Goal: Task Accomplishment & Management: Use online tool/utility

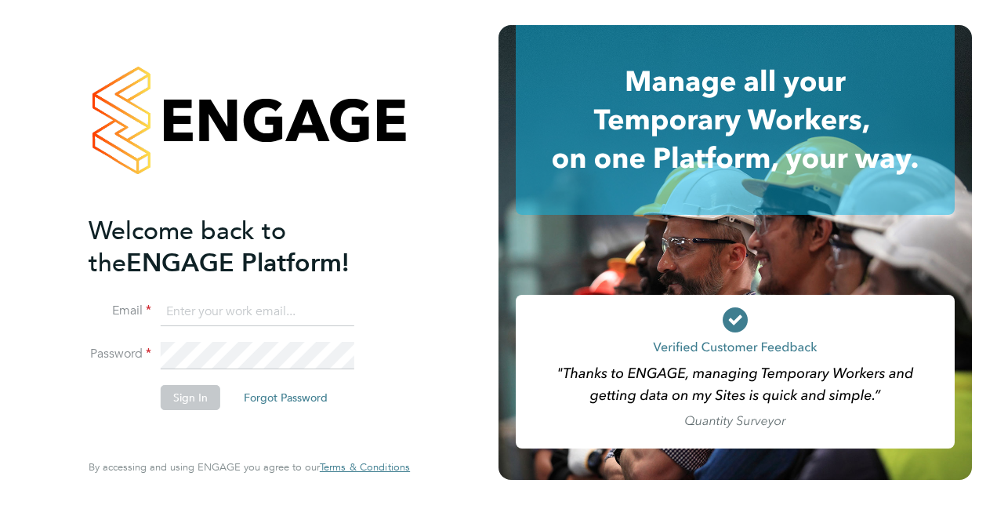
click at [256, 307] on input at bounding box center [258, 312] width 194 height 28
type input "simon.brooks@justice.gov.uk"
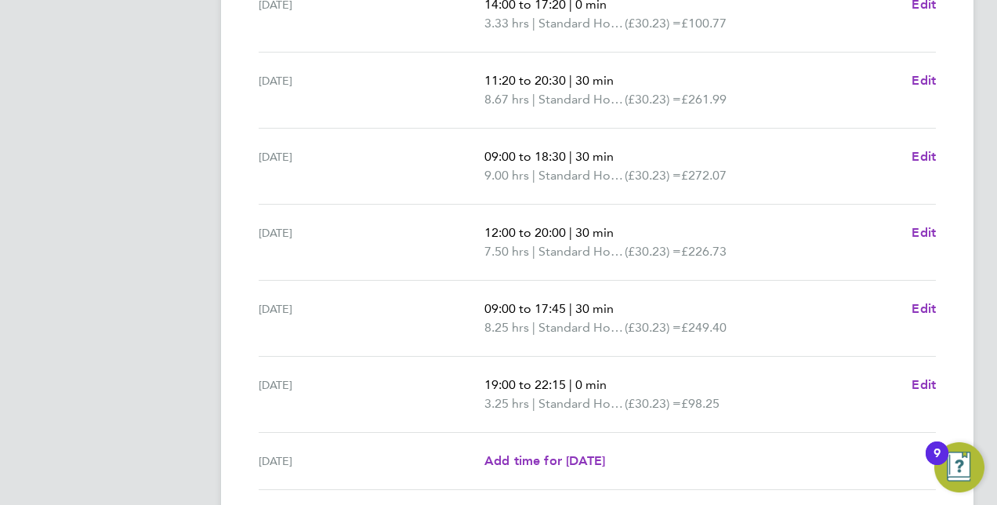
scroll to position [644, 0]
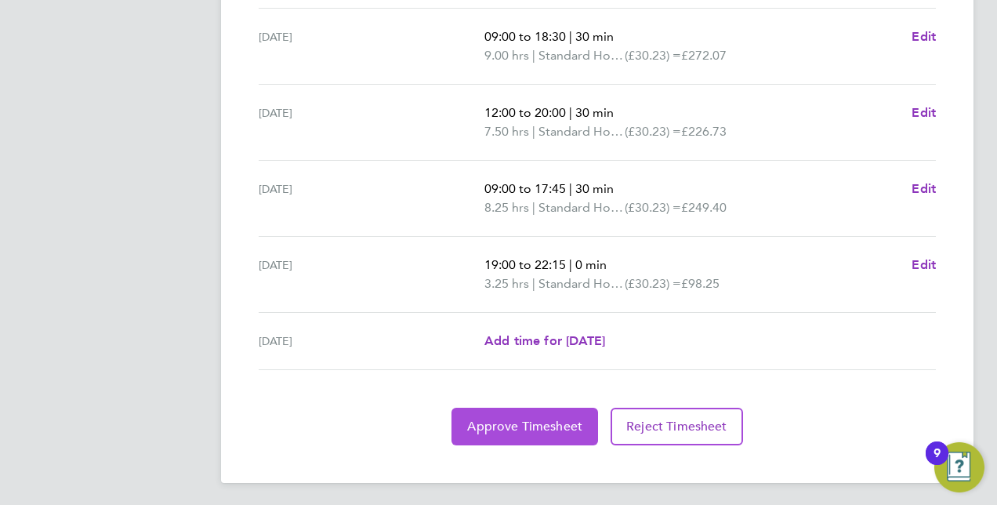
click at [517, 430] on button "Approve Timesheet" at bounding box center [524, 427] width 147 height 38
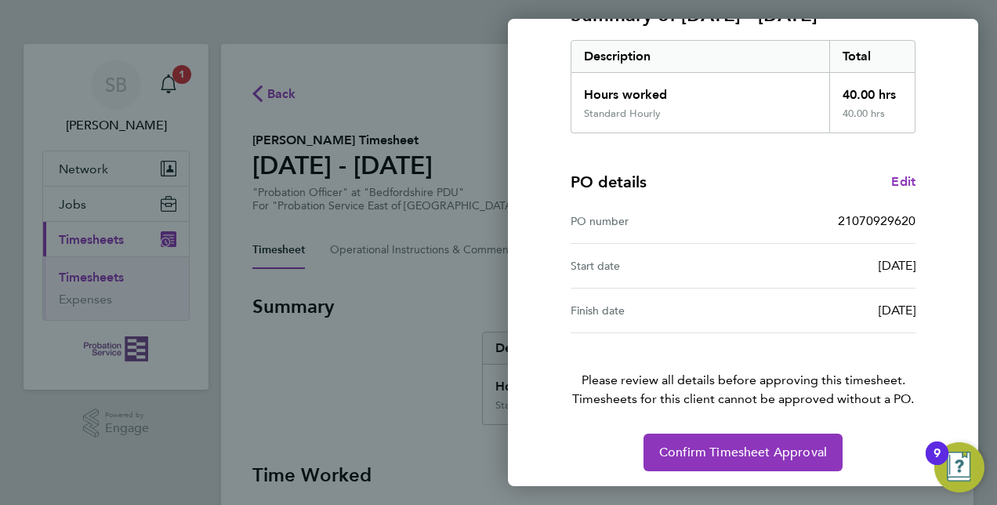
scroll to position [245, 0]
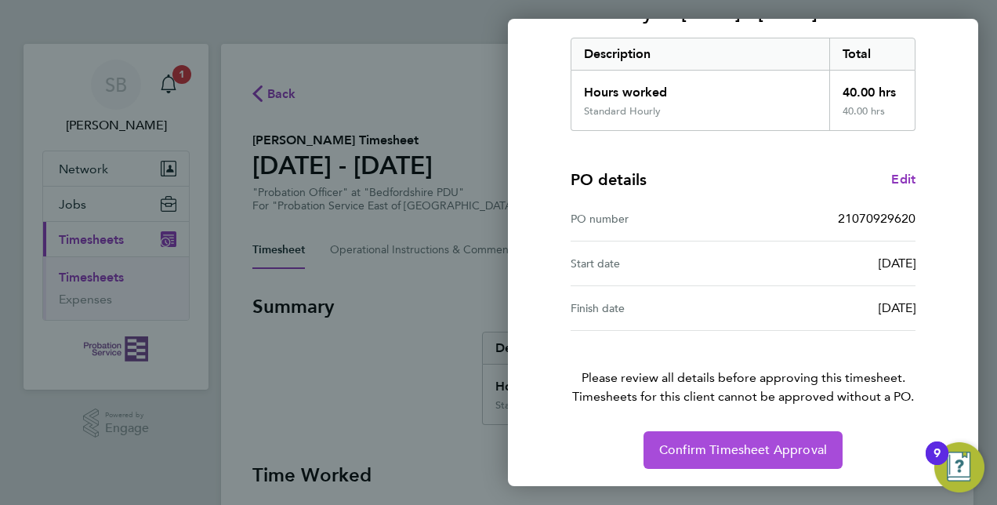
click at [704, 442] on span "Confirm Timesheet Approval" at bounding box center [743, 450] width 168 height 16
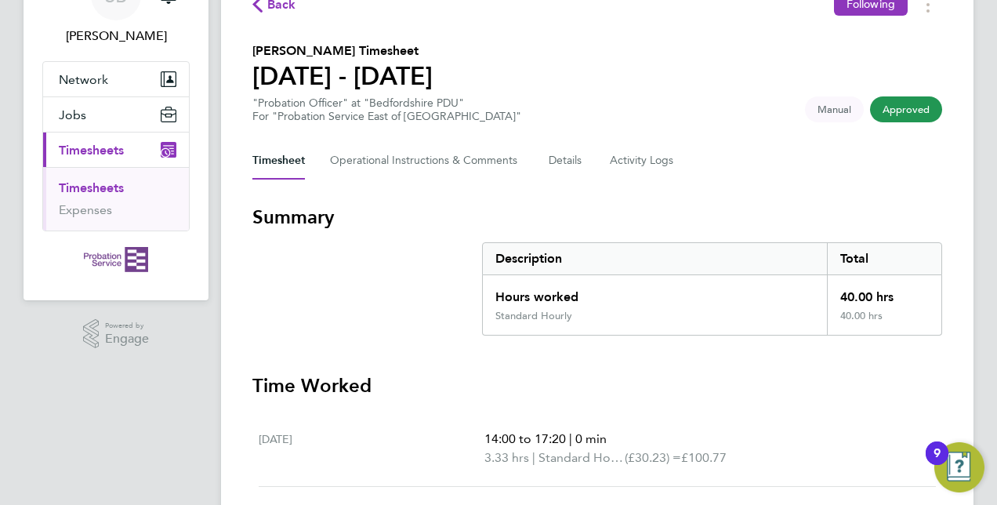
scroll to position [235, 0]
